Goal: Information Seeking & Learning: Learn about a topic

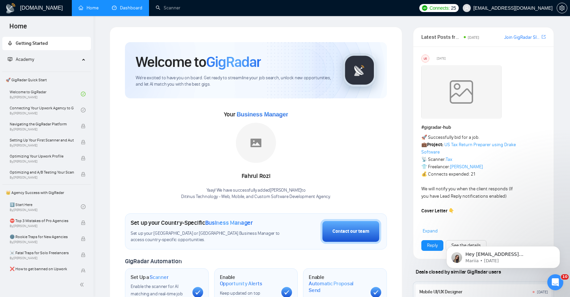
click at [122, 9] on link "Dashboard" at bounding box center [127, 8] width 30 height 6
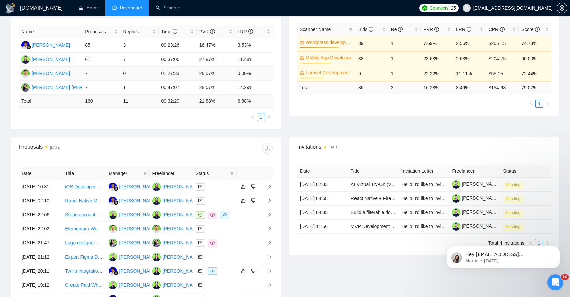
scroll to position [123, 0]
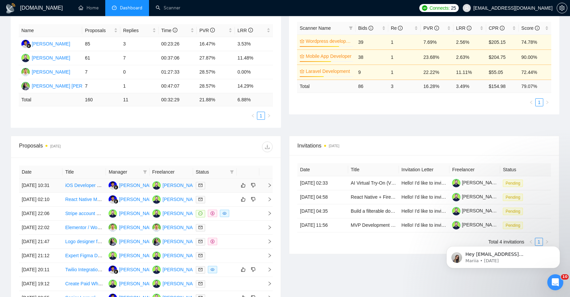
click at [269, 192] on td at bounding box center [265, 186] width 13 height 14
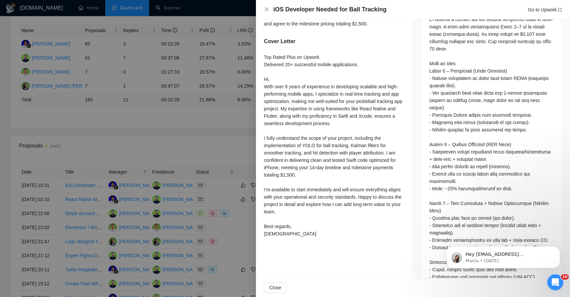
scroll to position [310, 0]
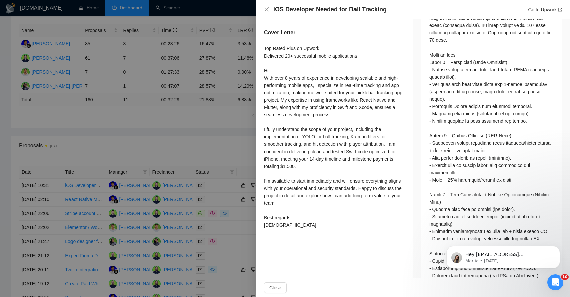
click at [442, 48] on div "Questions: Have you worked with CoreML, YOLO, or real-time tracking on iOS? Des…" at bounding box center [492, 224] width 124 height 434
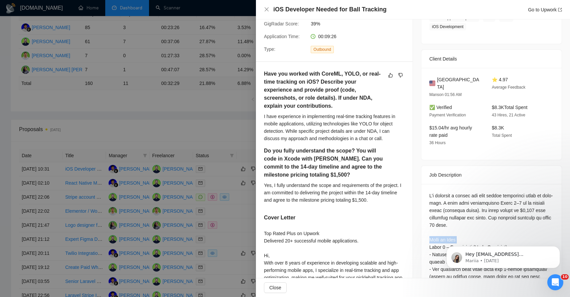
scroll to position [120, 0]
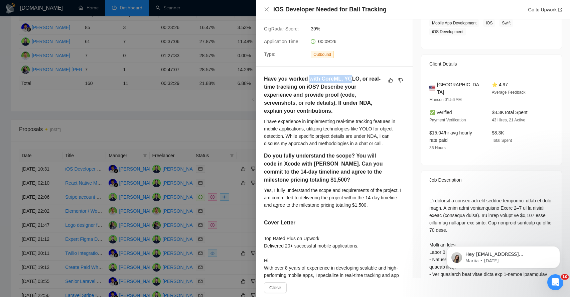
drag, startPoint x: 309, startPoint y: 78, endPoint x: 354, endPoint y: 77, distance: 45.1
click at [354, 78] on h5 "Have you worked with CoreML, YOLO, or real-time tracking on iOS? Describe your …" at bounding box center [324, 95] width 120 height 40
drag, startPoint x: 275, startPoint y: 86, endPoint x: 339, endPoint y: 87, distance: 63.2
click at [339, 88] on h5 "Have you worked with CoreML, YOLO, or real-time tracking on iOS? Describe your …" at bounding box center [324, 95] width 120 height 40
drag, startPoint x: 281, startPoint y: 95, endPoint x: 328, endPoint y: 94, distance: 46.5
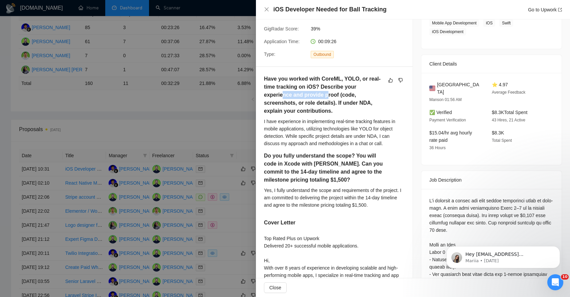
click at [328, 95] on h5 "Have you worked with CoreML, YOLO, or real-time tracking on iOS? Describe your …" at bounding box center [324, 95] width 120 height 40
drag, startPoint x: 275, startPoint y: 110, endPoint x: 304, endPoint y: 110, distance: 29.1
click at [304, 110] on h5 "Have you worked with CoreML, YOLO, or real-time tracking on iOS? Describe your …" at bounding box center [324, 95] width 120 height 40
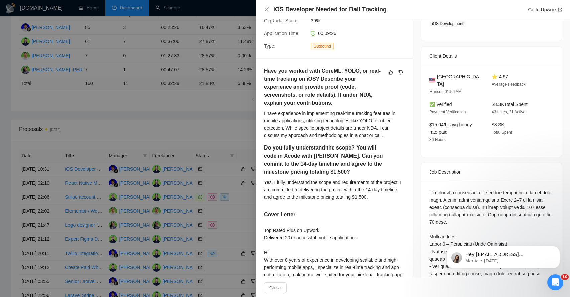
click at [297, 117] on div "I have experience in implementing real-time tracking features in mobile applica…" at bounding box center [334, 124] width 141 height 29
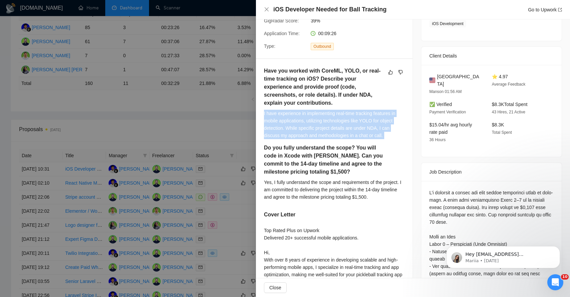
click at [297, 117] on div "I have experience in implementing real-time tracking features in mobile applica…" at bounding box center [334, 124] width 141 height 29
click at [279, 122] on div "I have experience in implementing real-time tracking features in mobile applica…" at bounding box center [334, 124] width 141 height 29
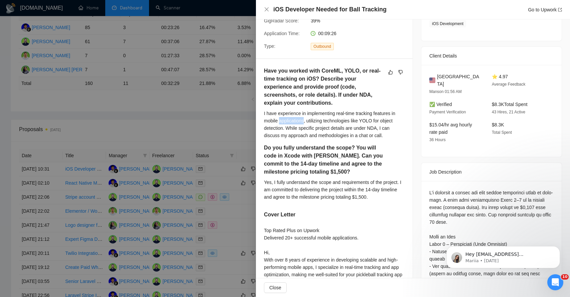
click at [279, 122] on div "I have experience in implementing real-time tracking features in mobile applica…" at bounding box center [334, 124] width 141 height 29
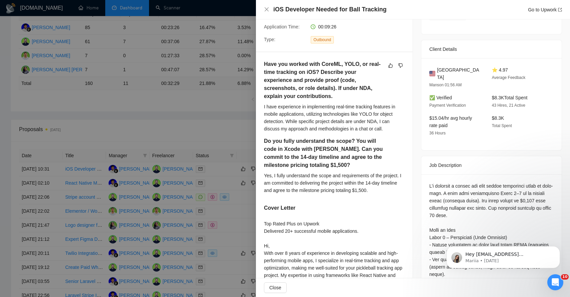
click at [282, 122] on div "I have experience in implementing real-time tracking features in mobile applica…" at bounding box center [334, 117] width 141 height 29
click at [293, 122] on div "I have experience in implementing real-time tracking features in mobile applica…" at bounding box center [334, 117] width 141 height 29
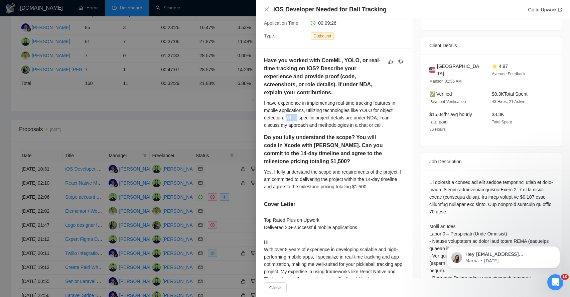
scroll to position [139, 0]
click at [275, 126] on div "I have experience in implementing real-time tracking features in mobile applica…" at bounding box center [334, 113] width 141 height 29
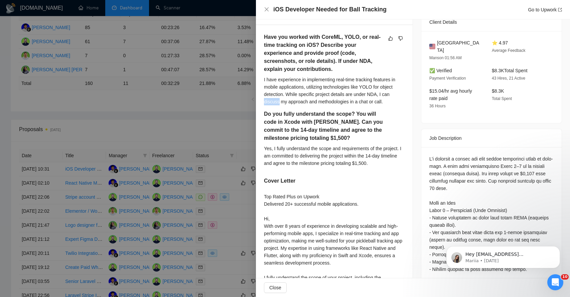
scroll to position [163, 0]
click at [276, 116] on h5 "Do you fully understand the scope? You will code in Xcode with [PERSON_NAME]. C…" at bounding box center [324, 125] width 120 height 32
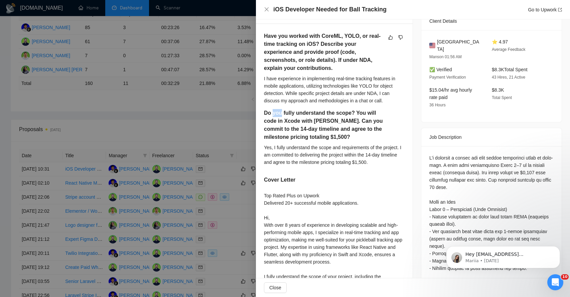
click at [276, 116] on h5 "Do you fully understand the scope? You will code in Xcode with [PERSON_NAME]. C…" at bounding box center [324, 125] width 120 height 32
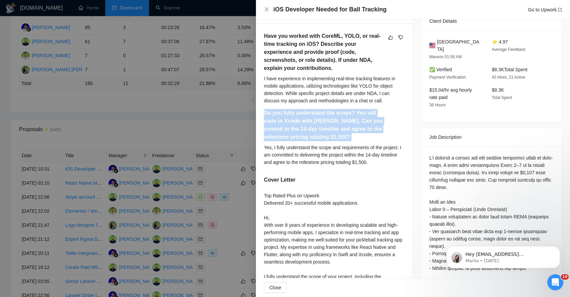
click at [276, 116] on h5 "Do you fully understand the scope? You will code in Xcode with [PERSON_NAME]. C…" at bounding box center [324, 125] width 120 height 32
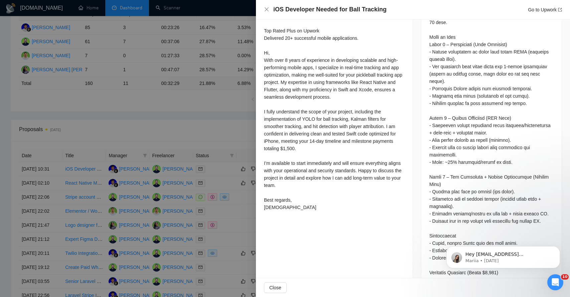
scroll to position [325, 0]
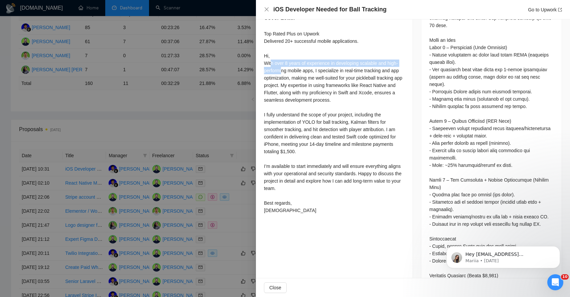
drag, startPoint x: 271, startPoint y: 63, endPoint x: 282, endPoint y: 71, distance: 13.3
click at [282, 70] on div "Top Rated Plus on Upwork Delivered 20+ successful mobile applications. Hi, With…" at bounding box center [334, 122] width 141 height 184
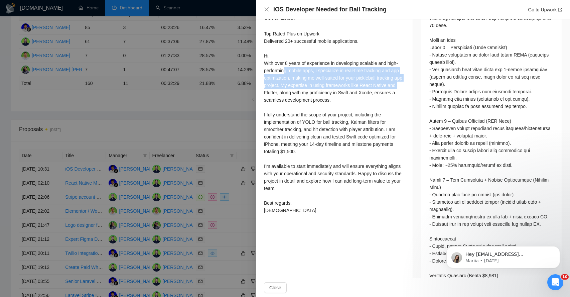
drag, startPoint x: 286, startPoint y: 71, endPoint x: 288, endPoint y: 90, distance: 19.2
click at [288, 89] on div "Top Rated Plus on Upwork Delivered 20+ successful mobile applications. Hi, With…" at bounding box center [334, 122] width 141 height 184
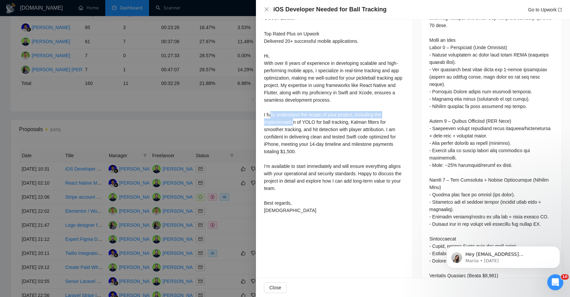
drag, startPoint x: 271, startPoint y: 113, endPoint x: 295, endPoint y: 122, distance: 26.3
click at [295, 122] on div "Top Rated Plus on Upwork Delivered 20+ successful mobile applications. Hi, With…" at bounding box center [334, 122] width 141 height 184
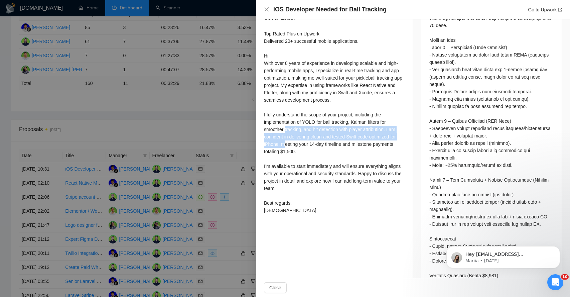
drag, startPoint x: 285, startPoint y: 135, endPoint x: 286, endPoint y: 146, distance: 11.4
click at [286, 146] on div "Top Rated Plus on Upwork Delivered 20+ successful mobile applications. Hi, With…" at bounding box center [334, 122] width 141 height 184
click at [275, 284] on span "Close" at bounding box center [275, 287] width 12 height 7
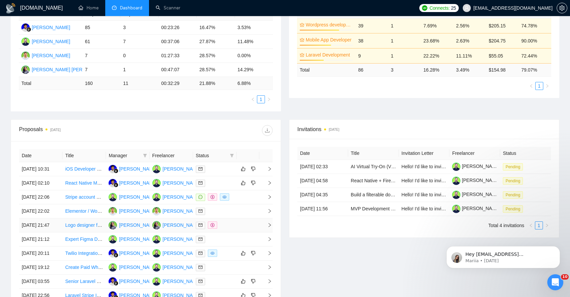
scroll to position [159, 0]
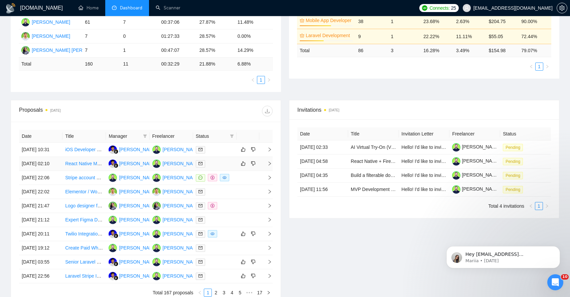
click at [269, 166] on icon "right" at bounding box center [269, 163] width 5 height 5
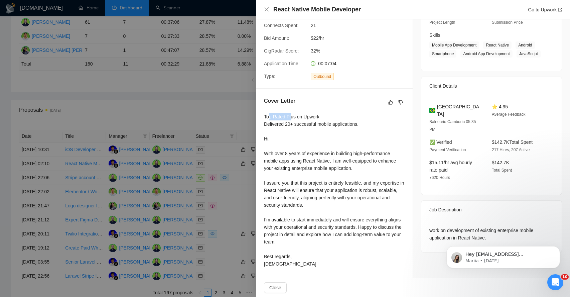
drag, startPoint x: 268, startPoint y: 116, endPoint x: 293, endPoint y: 115, distance: 25.7
click at [293, 115] on div "Top Rated Plus on Upwork Delivered 20+ successful mobile applications. Hi, With…" at bounding box center [334, 190] width 141 height 154
drag, startPoint x: 300, startPoint y: 116, endPoint x: 309, endPoint y: 116, distance: 9.0
click at [309, 116] on div "Top Rated Plus on Upwork Delivered 20+ successful mobile applications. Hi, With…" at bounding box center [334, 190] width 141 height 154
drag, startPoint x: 275, startPoint y: 124, endPoint x: 334, endPoint y: 122, distance: 58.5
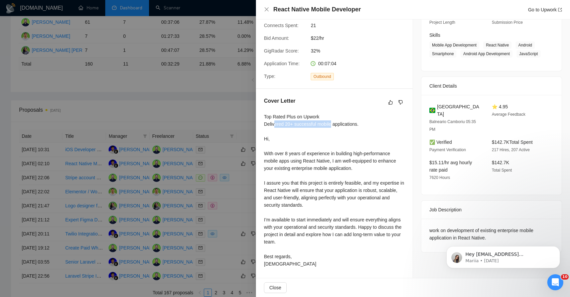
click at [334, 122] on div "Top Rated Plus on Upwork Delivered 20+ successful mobile applications. Hi, With…" at bounding box center [334, 190] width 141 height 154
drag, startPoint x: 268, startPoint y: 154, endPoint x: 297, endPoint y: 154, distance: 28.4
click at [297, 154] on div "Top Rated Plus on Upwork Delivered 20+ successful mobile applications. Hi, With…" at bounding box center [334, 190] width 141 height 154
drag, startPoint x: 276, startPoint y: 162, endPoint x: 316, endPoint y: 160, distance: 39.8
click at [316, 162] on div "Top Rated Plus on Upwork Delivered 20+ successful mobile applications. Hi, With…" at bounding box center [334, 190] width 141 height 154
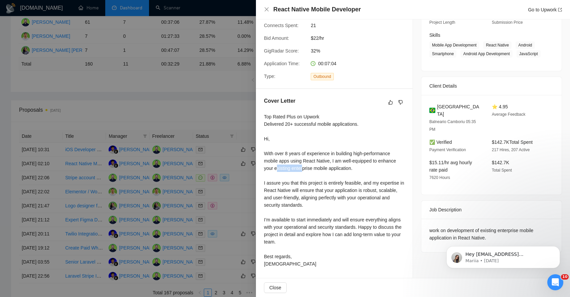
drag, startPoint x: 276, startPoint y: 171, endPoint x: 304, endPoint y: 170, distance: 27.8
click at [304, 171] on div "Top Rated Plus on Upwork Delivered 20+ successful mobile applications. Hi, With…" at bounding box center [334, 190] width 141 height 154
drag, startPoint x: 289, startPoint y: 181, endPoint x: 325, endPoint y: 181, distance: 35.8
click at [326, 182] on div "Top Rated Plus on Upwork Delivered 20+ successful mobile applications. Hi, With…" at bounding box center [334, 190] width 141 height 154
drag, startPoint x: 275, startPoint y: 192, endPoint x: 309, endPoint y: 192, distance: 34.1
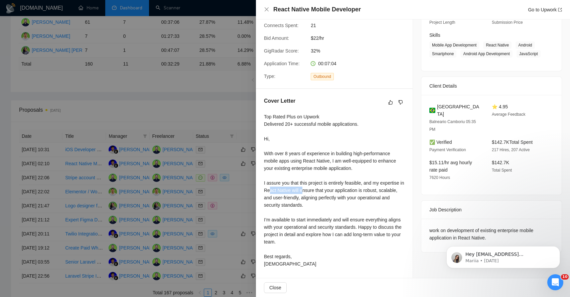
click at [310, 192] on div "Top Rated Plus on Upwork Delivered 20+ successful mobile applications. Hi, With…" at bounding box center [334, 190] width 141 height 154
drag, startPoint x: 322, startPoint y: 191, endPoint x: 335, endPoint y: 191, distance: 12.7
click at [335, 191] on div "Top Rated Plus on Upwork Delivered 20+ successful mobile applications. Hi, With…" at bounding box center [334, 190] width 141 height 154
drag, startPoint x: 272, startPoint y: 199, endPoint x: 301, endPoint y: 198, distance: 29.1
click at [301, 199] on div "Top Rated Plus on Upwork Delivered 20+ successful mobile applications. Hi, With…" at bounding box center [334, 190] width 141 height 154
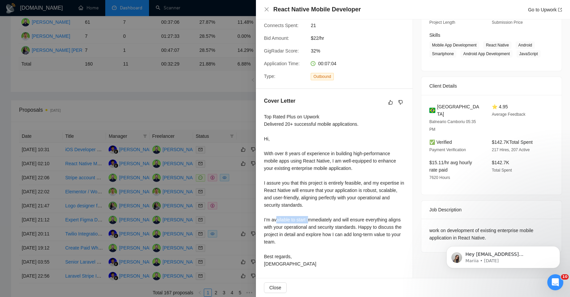
drag, startPoint x: 277, startPoint y: 220, endPoint x: 312, endPoint y: 221, distance: 34.1
click at [312, 221] on div "Top Rated Plus on Upwork Delivered 20+ successful mobile applications. Hi, With…" at bounding box center [334, 190] width 141 height 154
drag, startPoint x: 330, startPoint y: 220, endPoint x: 353, endPoint y: 218, distance: 23.2
click at [353, 220] on div "Top Rated Plus on Upwork Delivered 20+ successful mobile applications. Hi, With…" at bounding box center [334, 190] width 141 height 154
drag, startPoint x: 273, startPoint y: 225, endPoint x: 331, endPoint y: 222, distance: 58.2
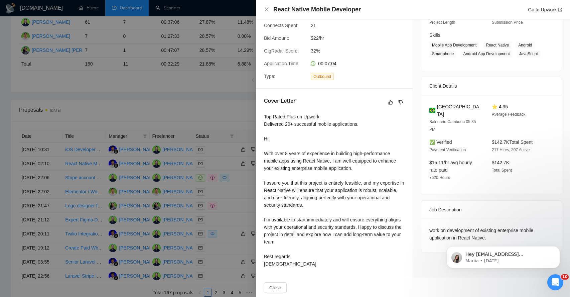
click at [331, 224] on div "Top Rated Plus on Upwork Delivered 20+ successful mobile applications. Hi, With…" at bounding box center [334, 190] width 141 height 154
drag, startPoint x: 274, startPoint y: 238, endPoint x: 274, endPoint y: 243, distance: 5.0
click at [274, 243] on div "Top Rated Plus on Upwork Delivered 20+ successful mobile applications. Hi, With…" at bounding box center [334, 190] width 141 height 154
click at [270, 286] on span "Close" at bounding box center [275, 287] width 12 height 7
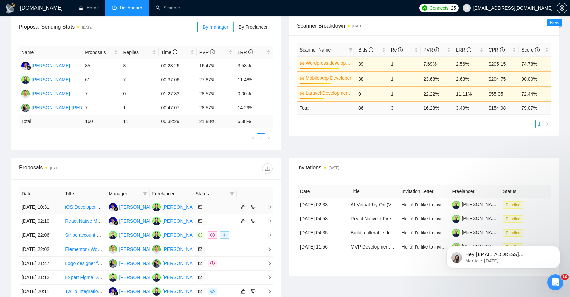
scroll to position [0, 0]
